Goal: Information Seeking & Learning: Learn about a topic

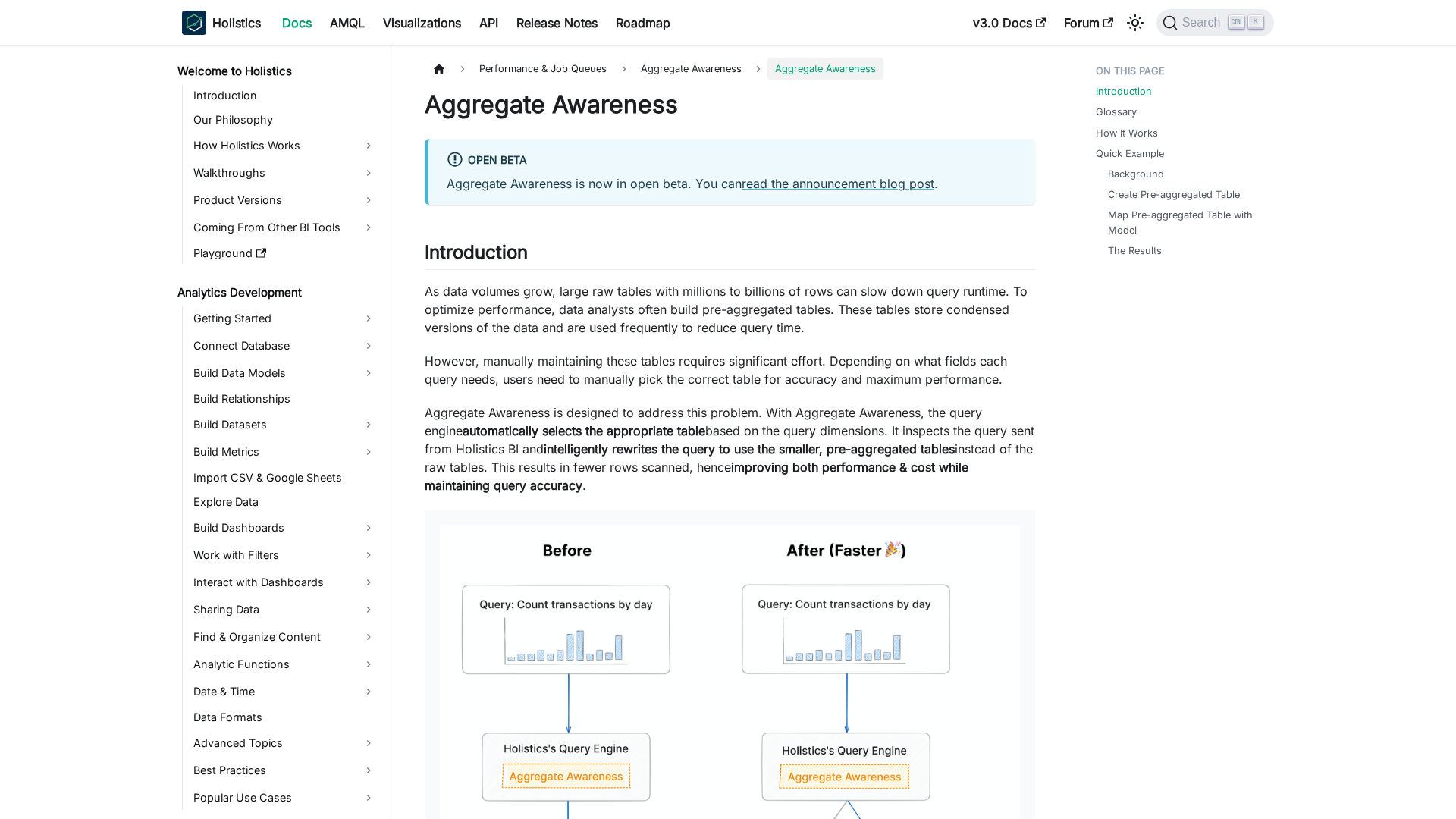
scroll to position [946, 0]
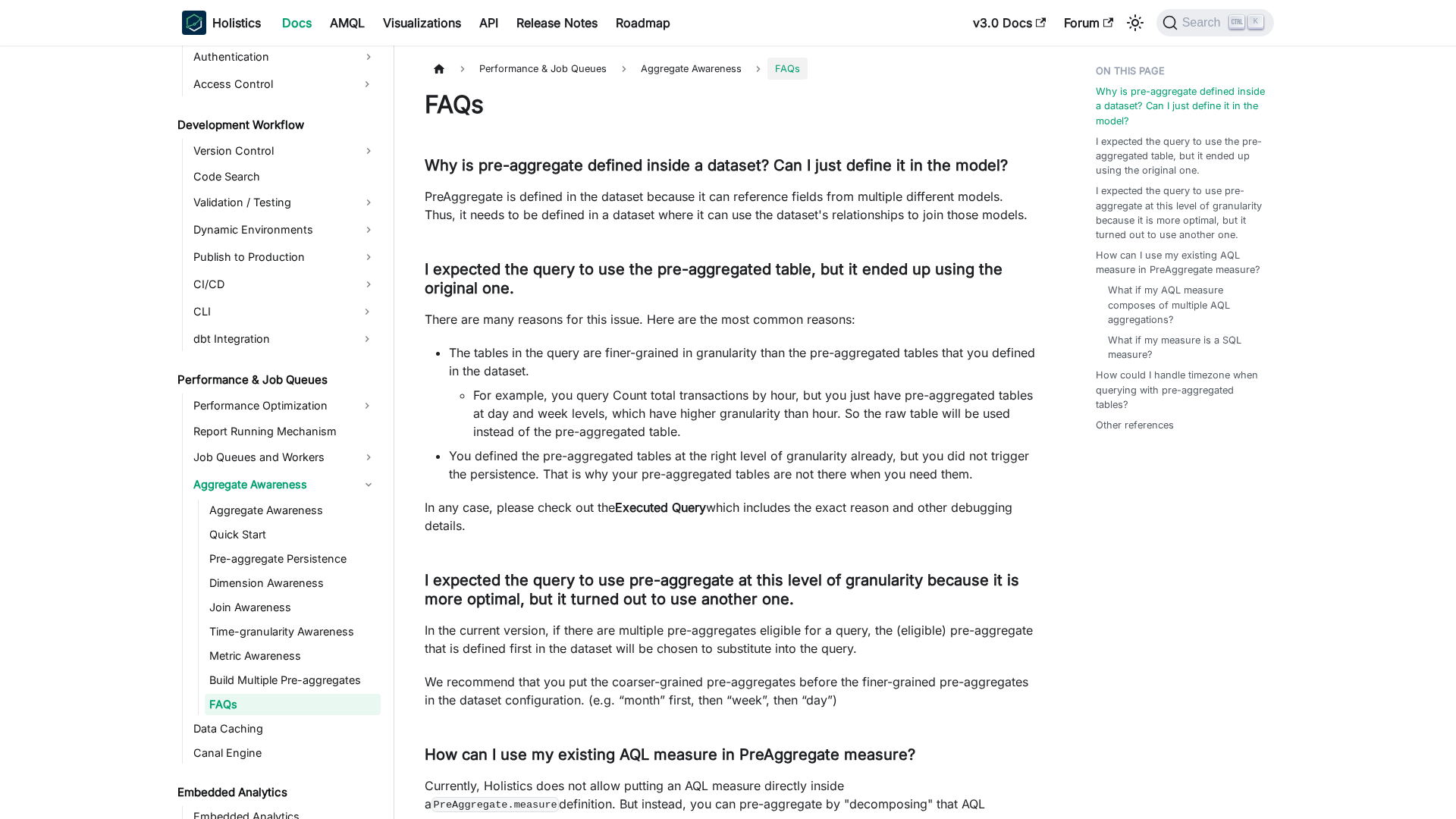
scroll to position [1141, 0]
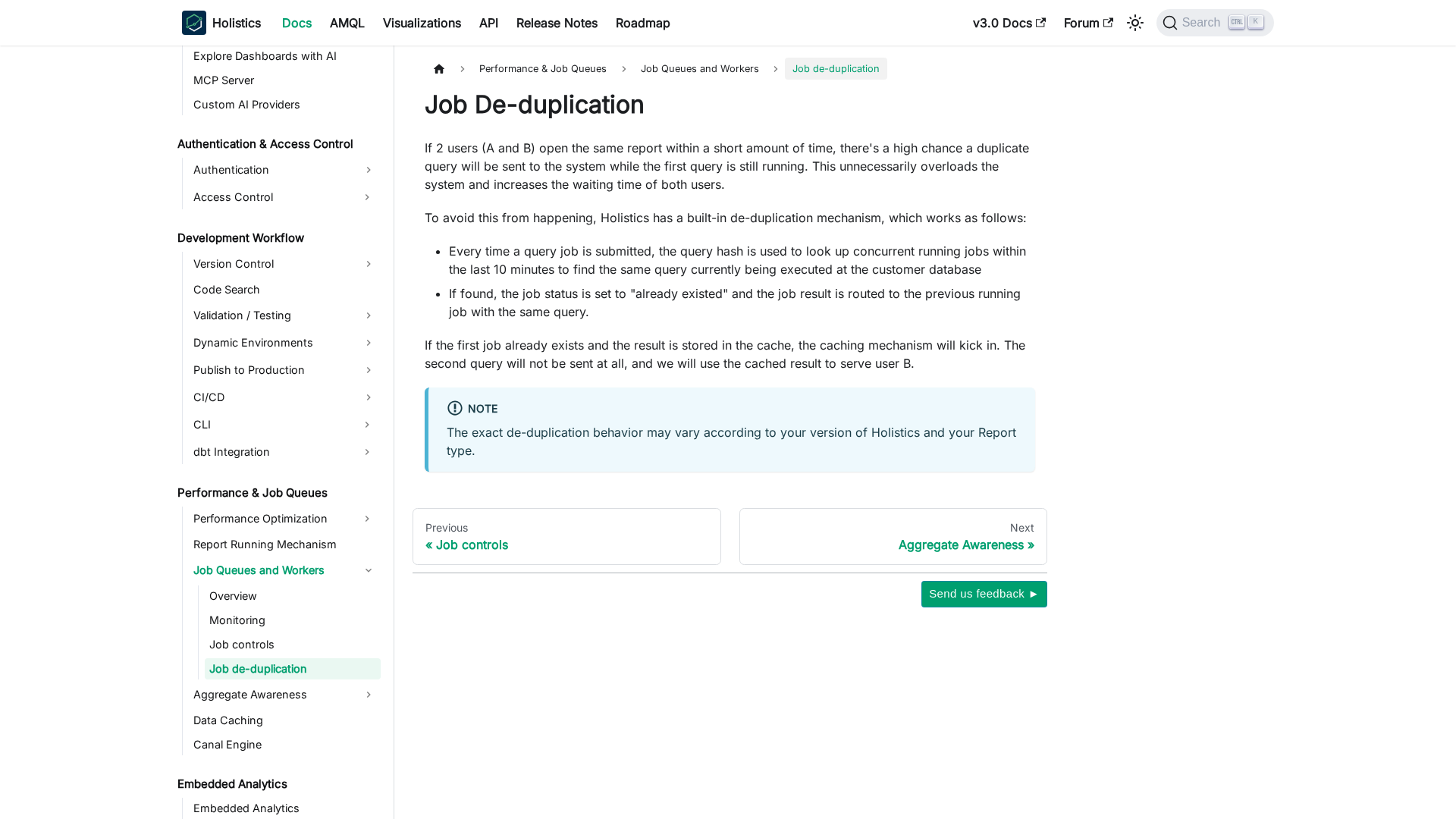
scroll to position [992, 0]
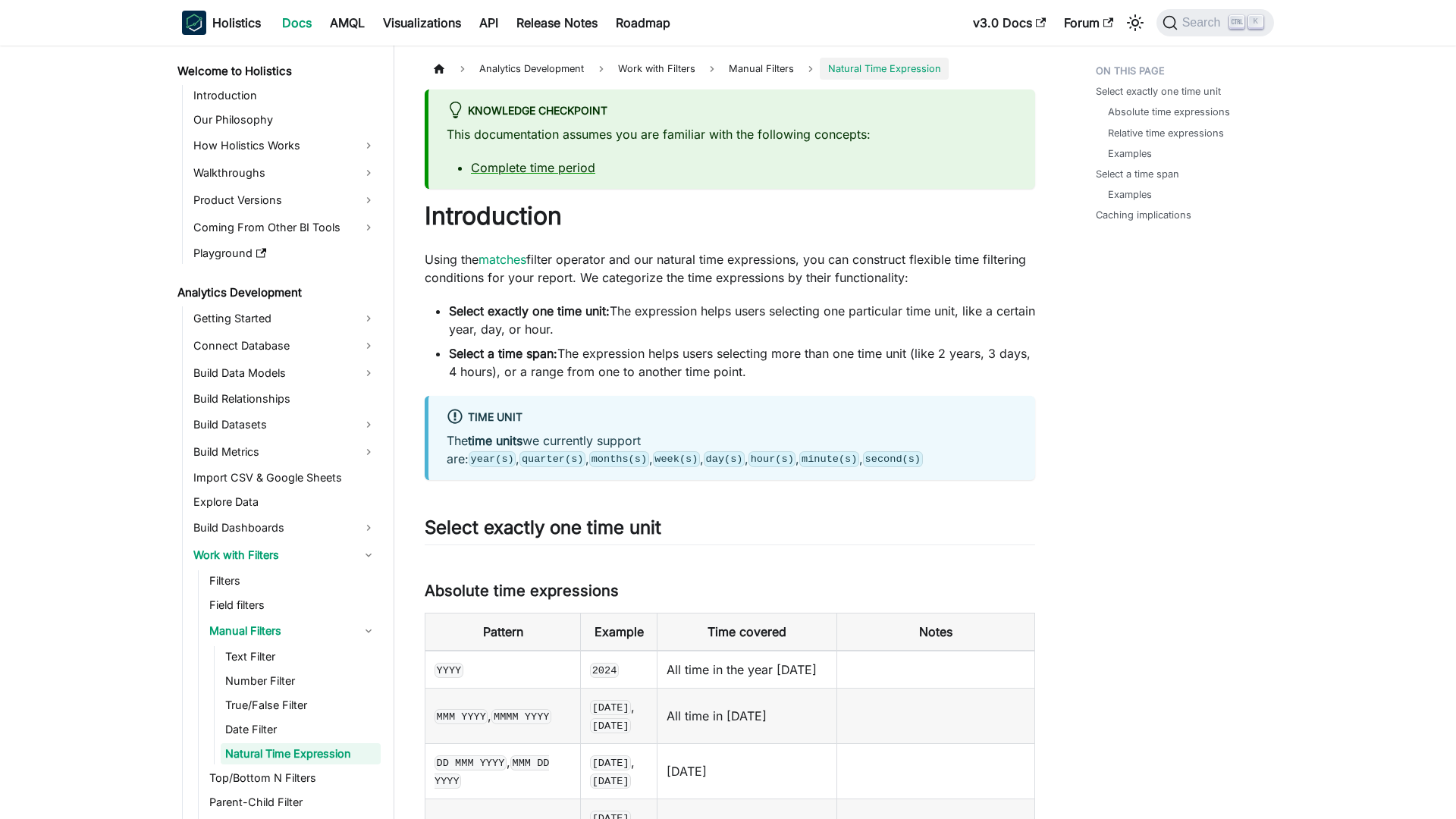
scroll to position [100, 0]
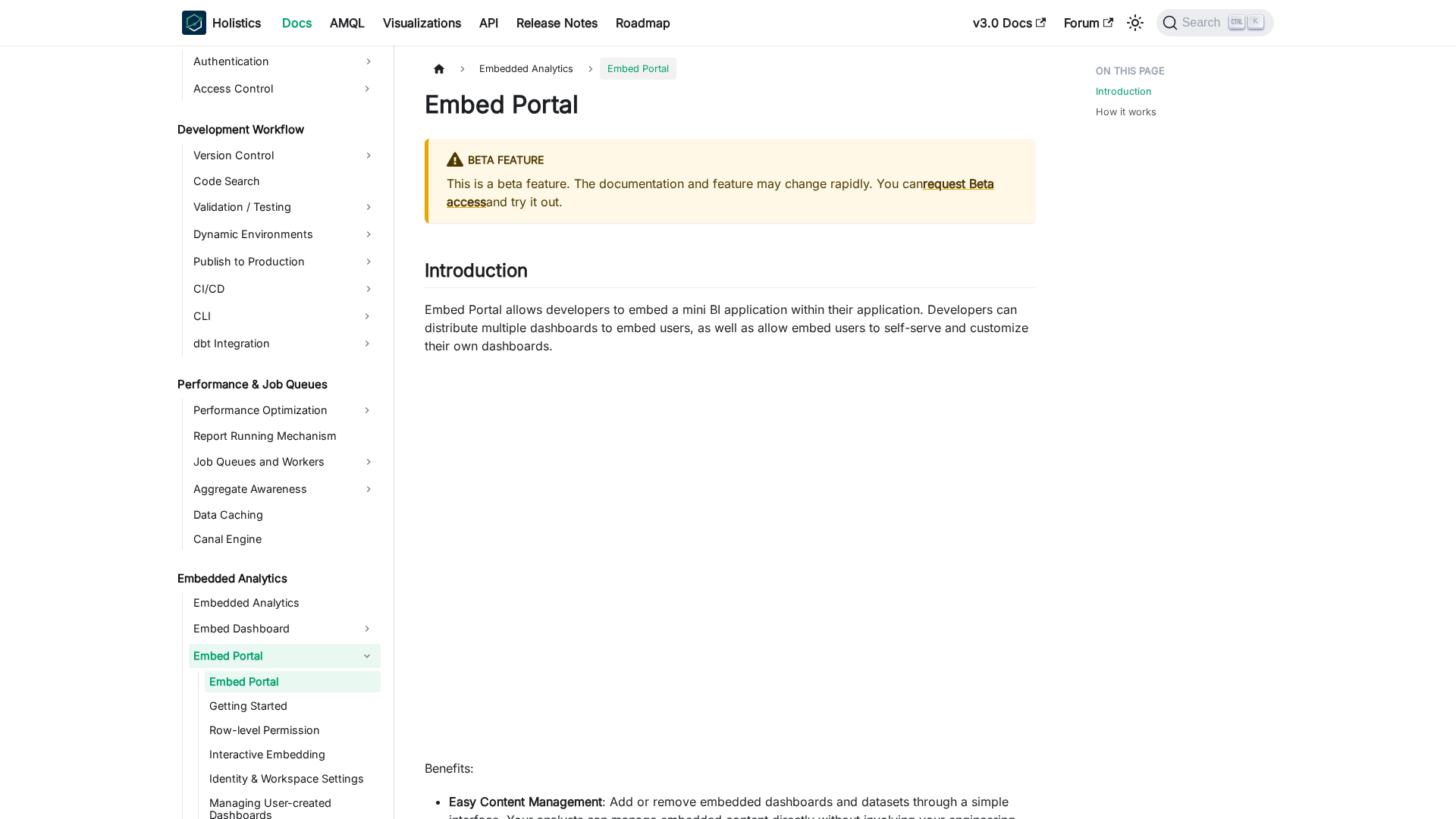
scroll to position [1113, 0]
